Goal: Task Accomplishment & Management: Use online tool/utility

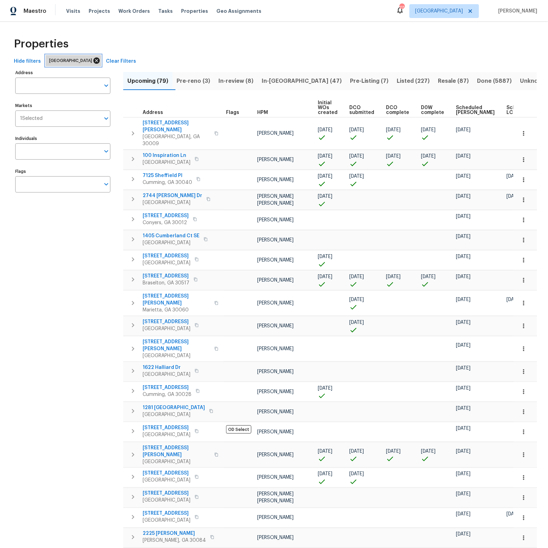
click at [94, 61] on icon at bounding box center [97, 60] width 6 height 6
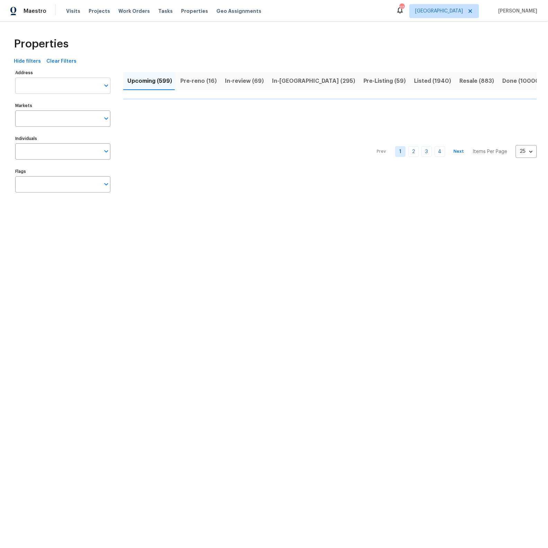
click at [56, 86] on input "Address" at bounding box center [57, 86] width 85 height 16
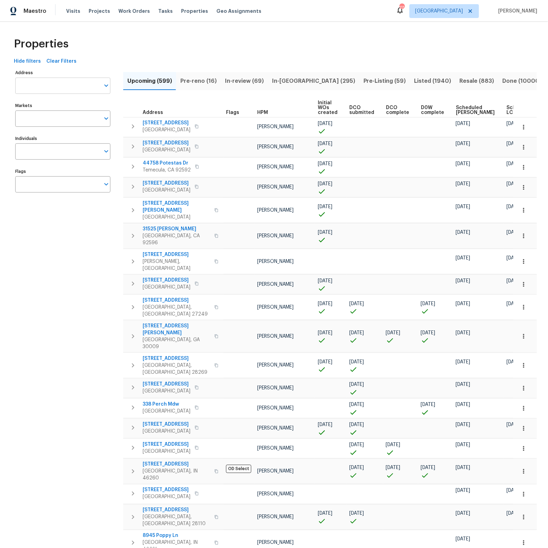
click at [55, 86] on input "Address" at bounding box center [57, 86] width 85 height 16
type input "18417"
click at [53, 103] on li "18417 NE 27th Ct North Miami Beach FL 33160" at bounding box center [62, 103] width 95 height 11
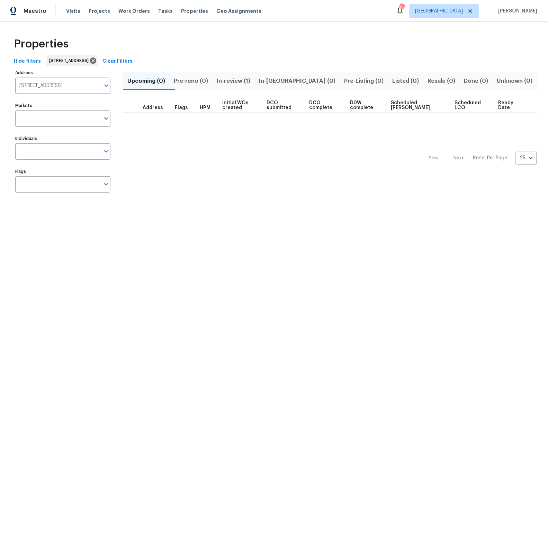
click at [247, 81] on span "In-review (1)" at bounding box center [234, 81] width 34 height 10
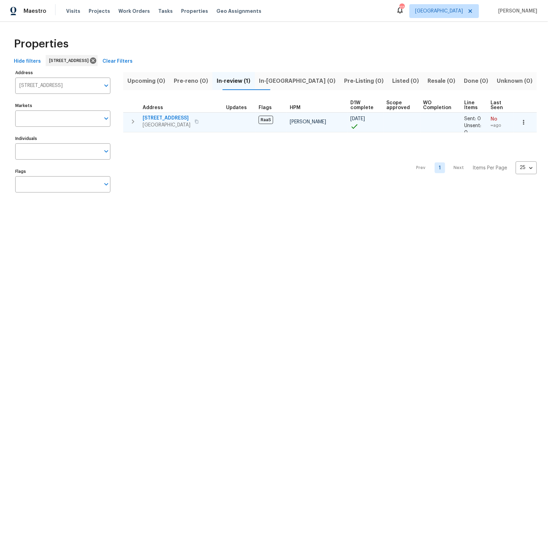
click at [160, 117] on span "18417 NE 27th Ct" at bounding box center [167, 118] width 48 height 7
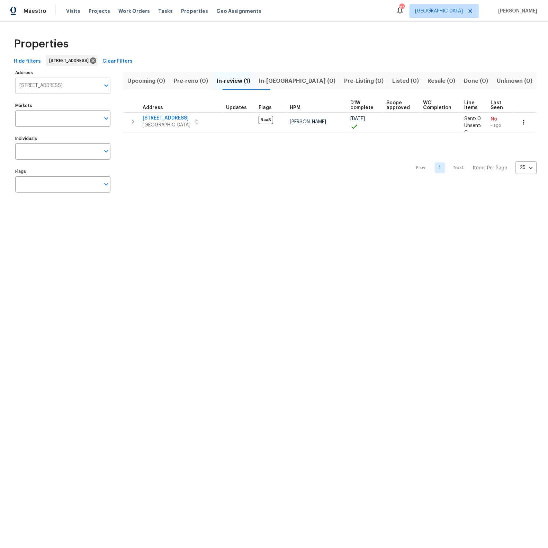
click at [66, 87] on input "18417 NE 27th Ct North Miami Beach FL 33160" at bounding box center [57, 86] width 85 height 16
type input "9404"
click at [63, 113] on li "9404 Wayside Dr Sunland CA 91040" at bounding box center [62, 114] width 95 height 11
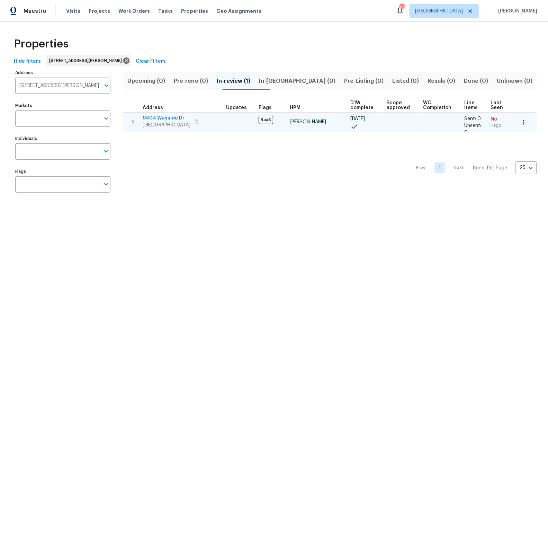
click at [164, 117] on span "9404 Wayside Dr" at bounding box center [167, 118] width 48 height 7
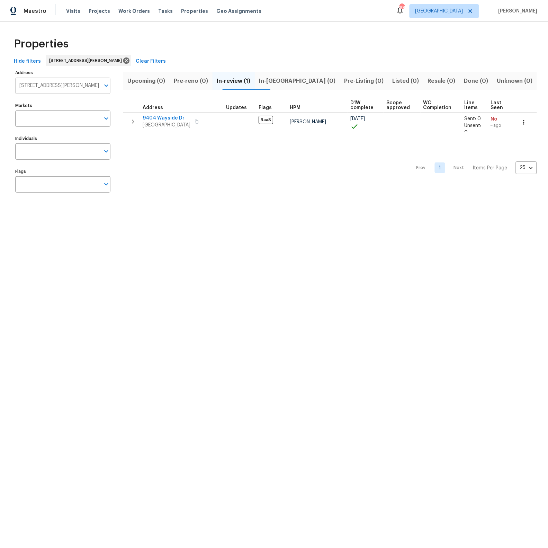
click at [79, 83] on input "9404 Wayside Dr Sunland CA 91040" at bounding box center [57, 86] width 85 height 16
type input "9820"
click at [59, 118] on li "9820 Fairway Cove Ln Plantation FL 33324" at bounding box center [62, 114] width 95 height 11
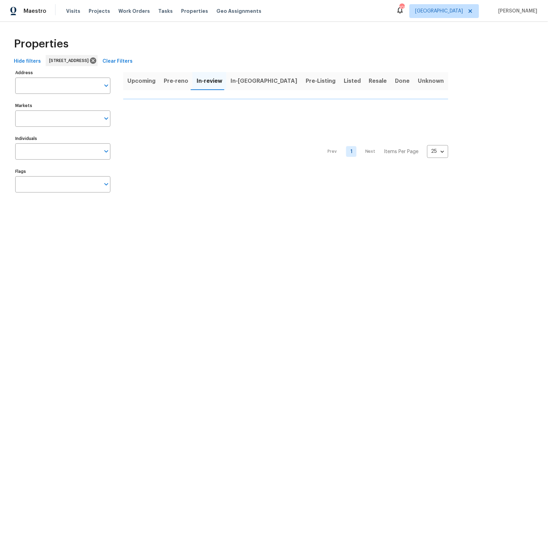
type input "9820 Fairway Cove Ln Plantation FL 33324"
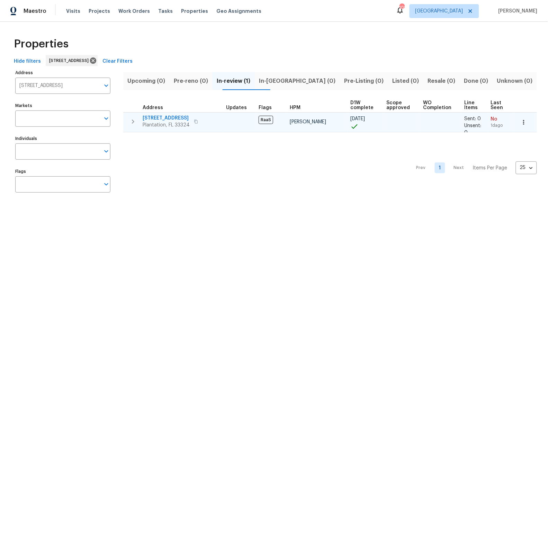
click at [169, 116] on span "9820 Fairway Cove Ln" at bounding box center [166, 118] width 47 height 7
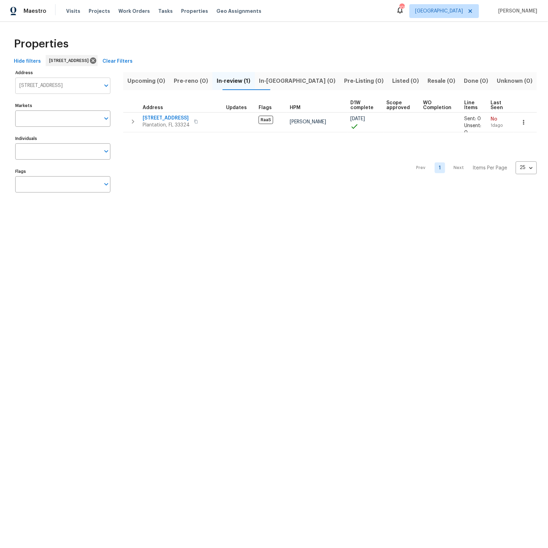
click at [77, 88] on input "9820 Fairway Cove Ln Plantation FL 33324" at bounding box center [57, 86] width 85 height 16
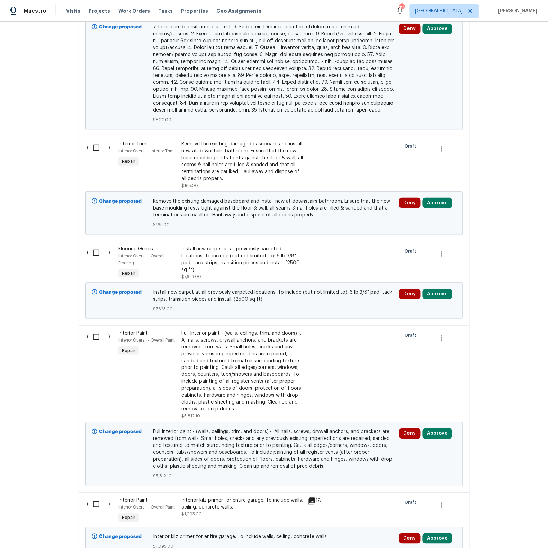
scroll to position [648, 0]
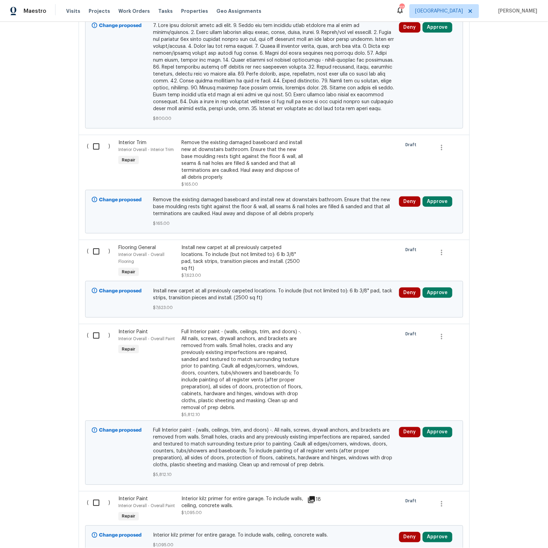
click at [237, 253] on div "Install new carpet at all previously carpeted locations. To include (but not li…" at bounding box center [242, 258] width 122 height 28
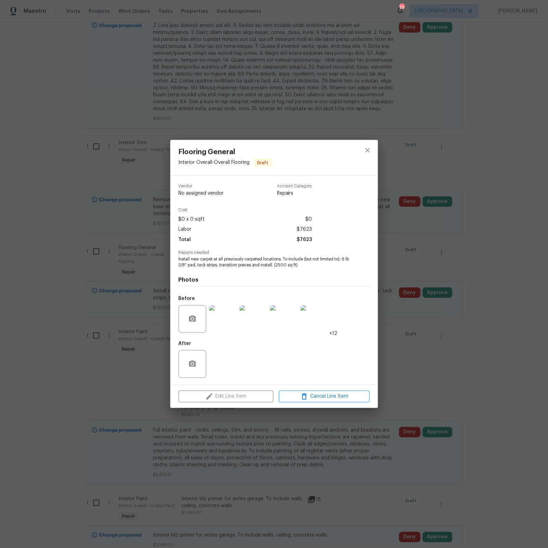
click at [229, 323] on img at bounding box center [223, 319] width 28 height 28
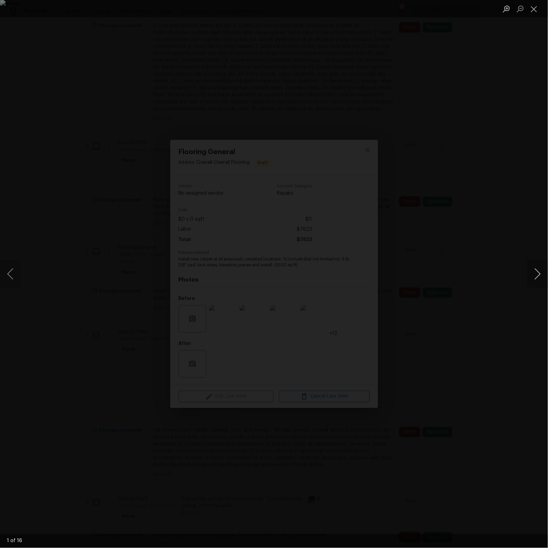
click at [534, 274] on button "Next image" at bounding box center [537, 274] width 21 height 28
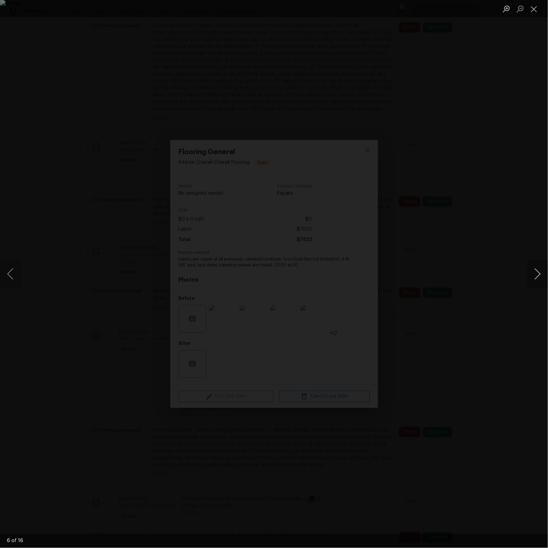
click at [534, 274] on button "Next image" at bounding box center [537, 274] width 21 height 28
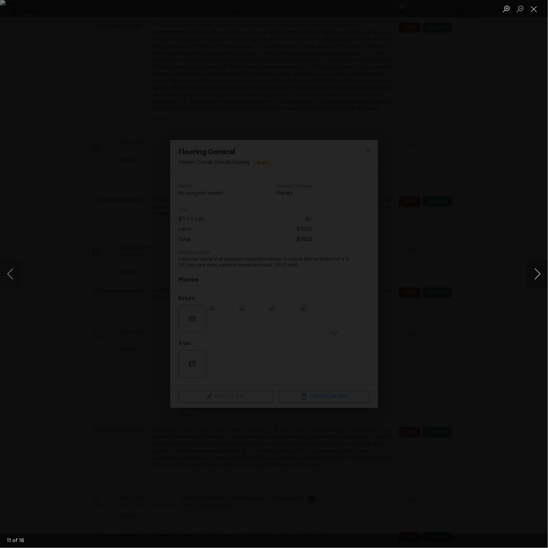
click at [534, 274] on button "Next image" at bounding box center [537, 274] width 21 height 28
click at [535, 10] on button "Close lightbox" at bounding box center [534, 9] width 14 height 12
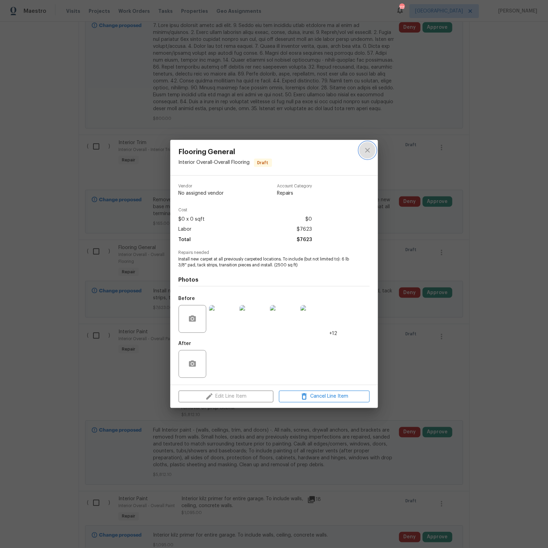
click at [368, 152] on icon "close" at bounding box center [368, 150] width 8 height 8
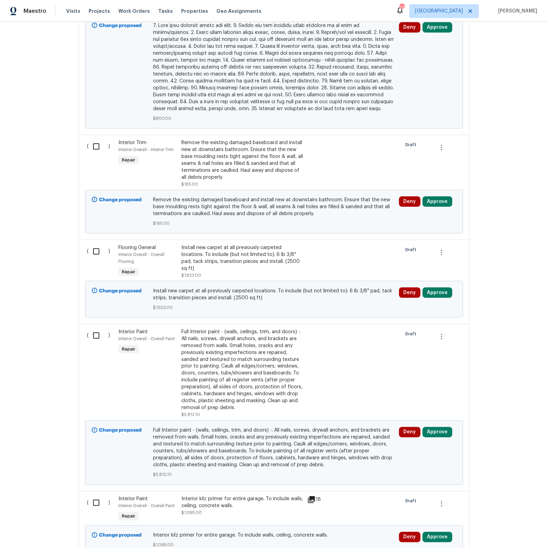
click at [215, 250] on div "Install new carpet at all previously carpeted locations. To include (but not li…" at bounding box center [242, 258] width 122 height 28
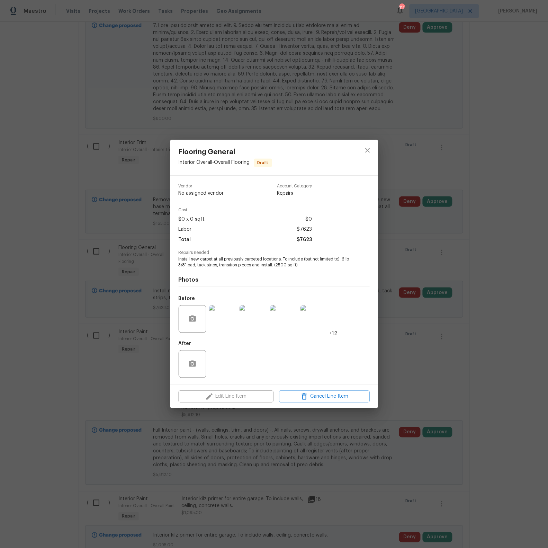
click at [221, 320] on img at bounding box center [223, 319] width 28 height 28
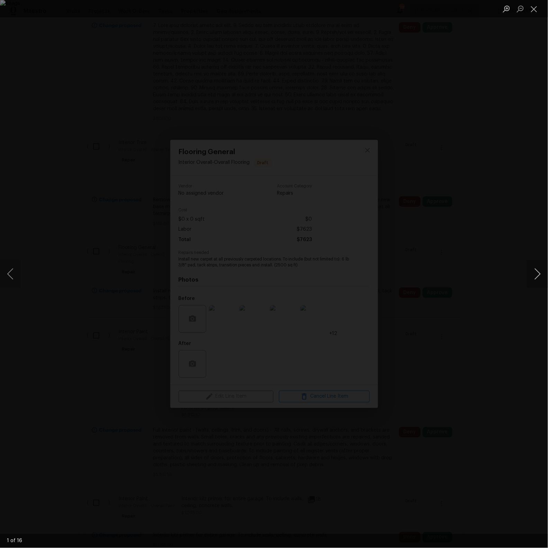
click at [537, 276] on button "Next image" at bounding box center [537, 274] width 21 height 28
click at [537, 8] on button "Close lightbox" at bounding box center [534, 9] width 14 height 12
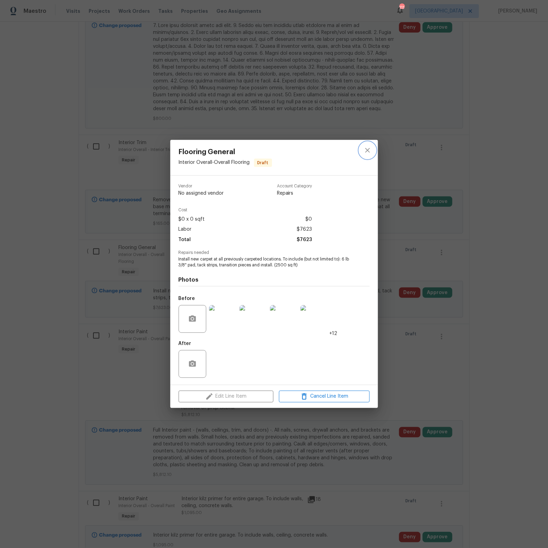
click at [367, 151] on icon "close" at bounding box center [368, 150] width 8 height 8
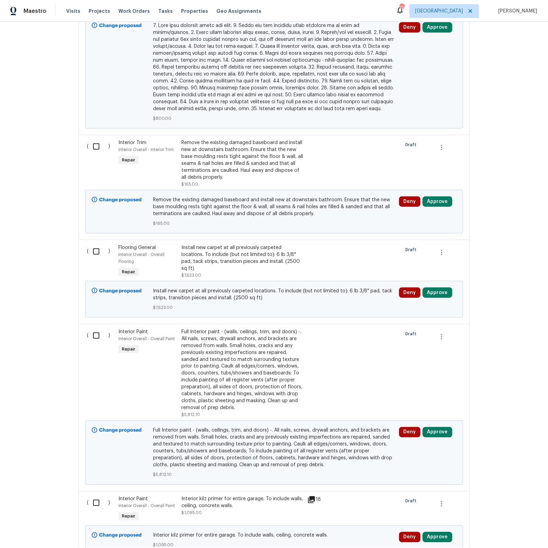
click at [249, 386] on div "Full Interior paint - (walls, ceilings, trim, and doors) -. All nails, screws, …" at bounding box center [242, 369] width 122 height 83
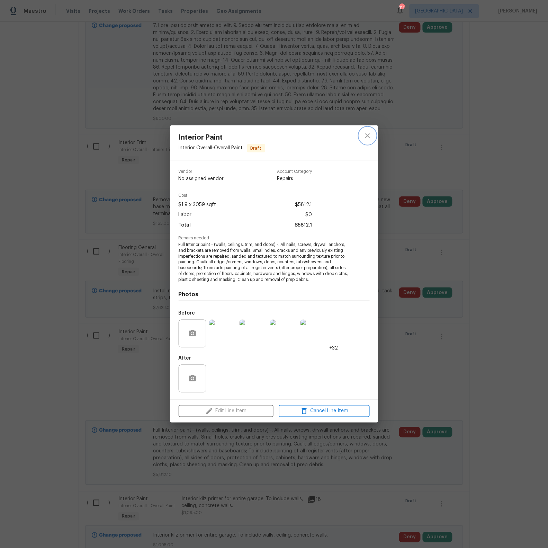
click at [368, 135] on icon "close" at bounding box center [367, 135] width 5 height 5
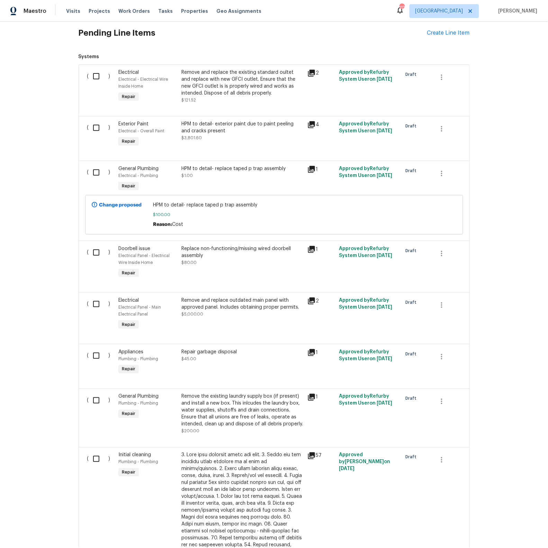
scroll to position [170, 0]
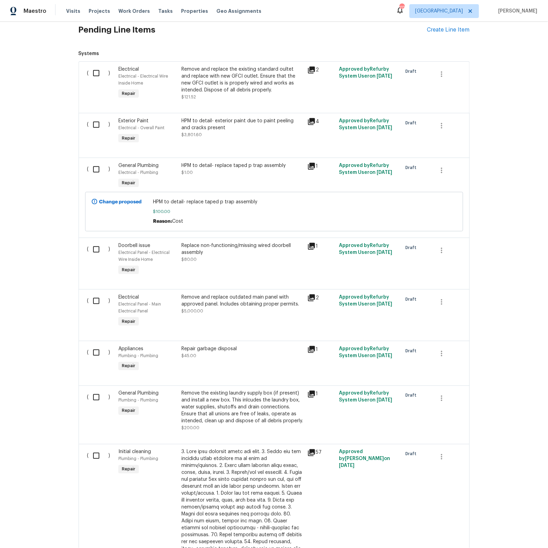
click at [310, 299] on icon at bounding box center [311, 297] width 7 height 7
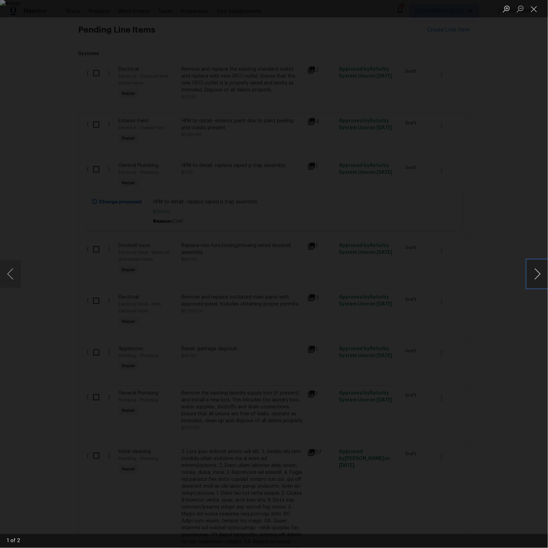
click at [535, 273] on button "Next image" at bounding box center [537, 274] width 21 height 28
